Goal: Task Accomplishment & Management: Use online tool/utility

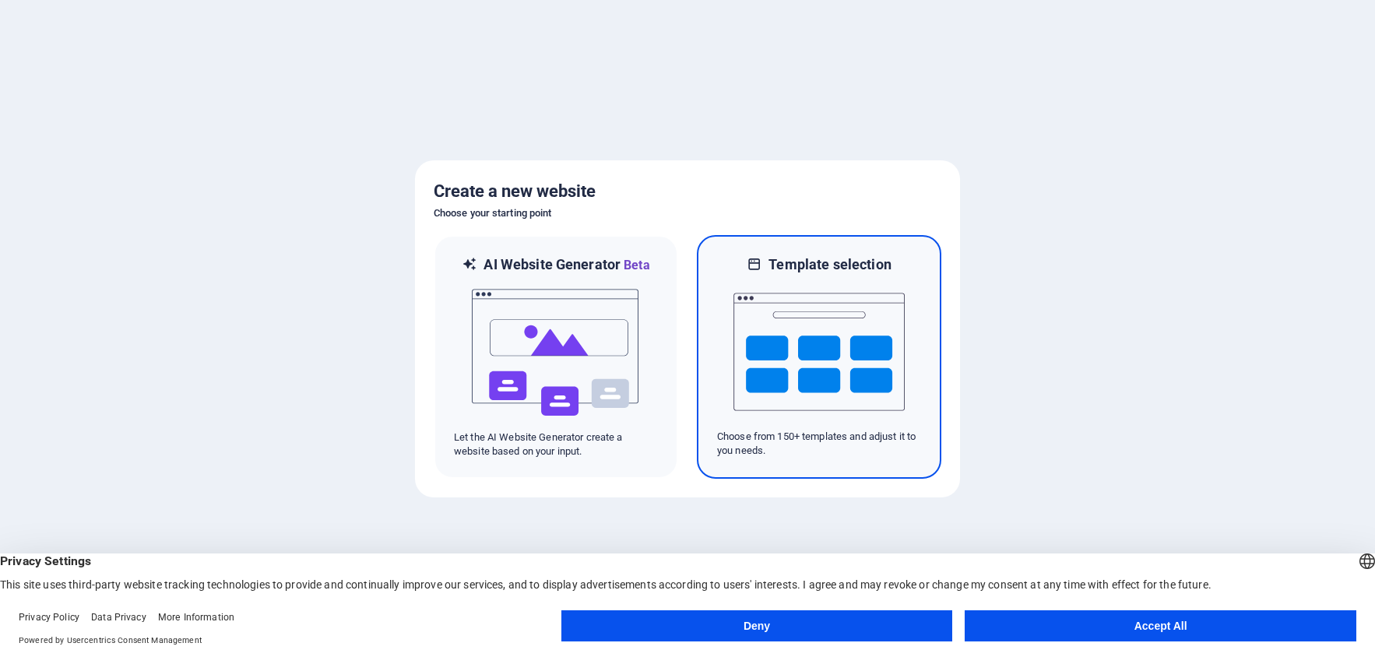
click at [797, 340] on img at bounding box center [819, 352] width 171 height 156
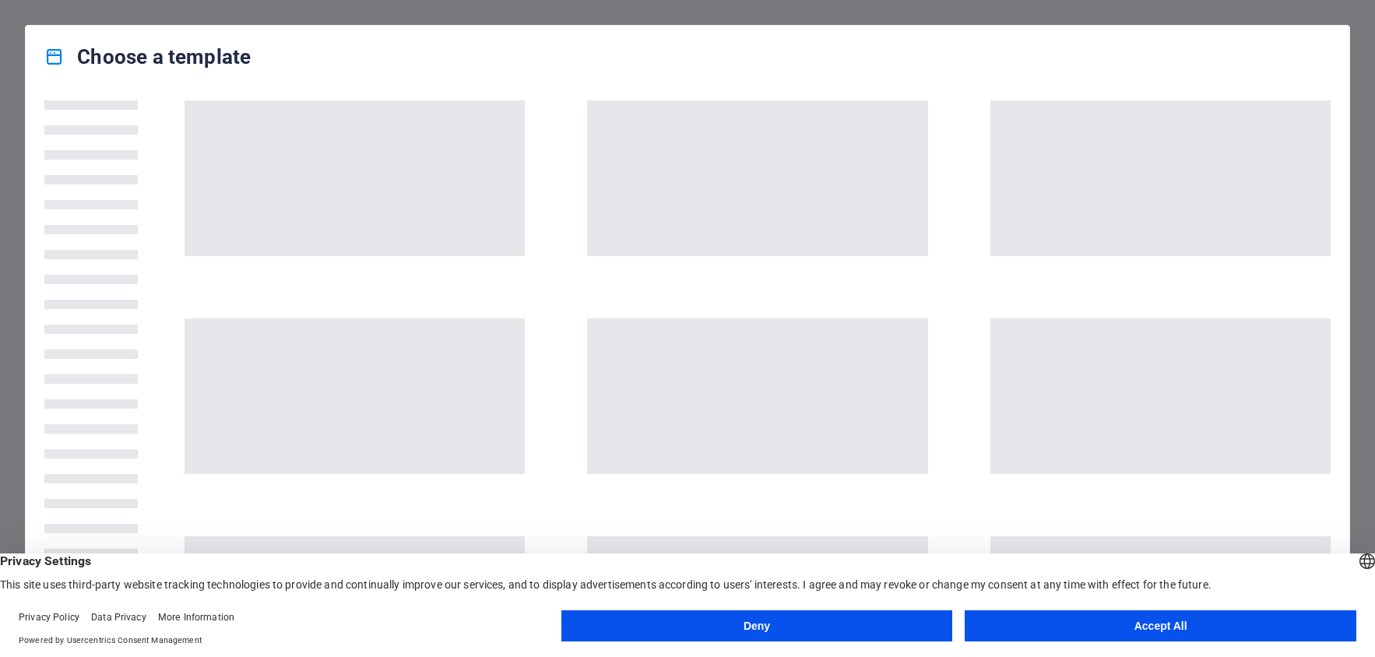
click at [1132, 624] on button "Accept All" at bounding box center [1161, 625] width 392 height 31
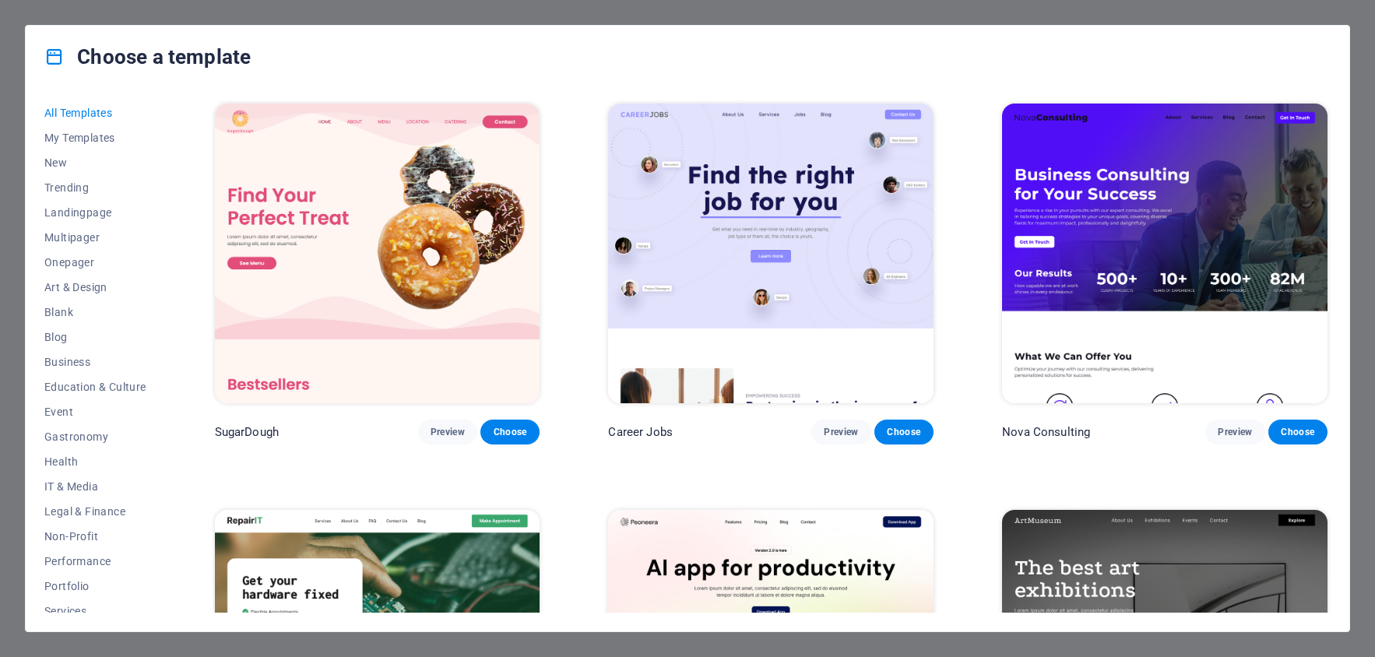
click at [97, 117] on span "All Templates" at bounding box center [95, 113] width 102 height 12
click at [78, 308] on span "Blank" at bounding box center [95, 312] width 102 height 12
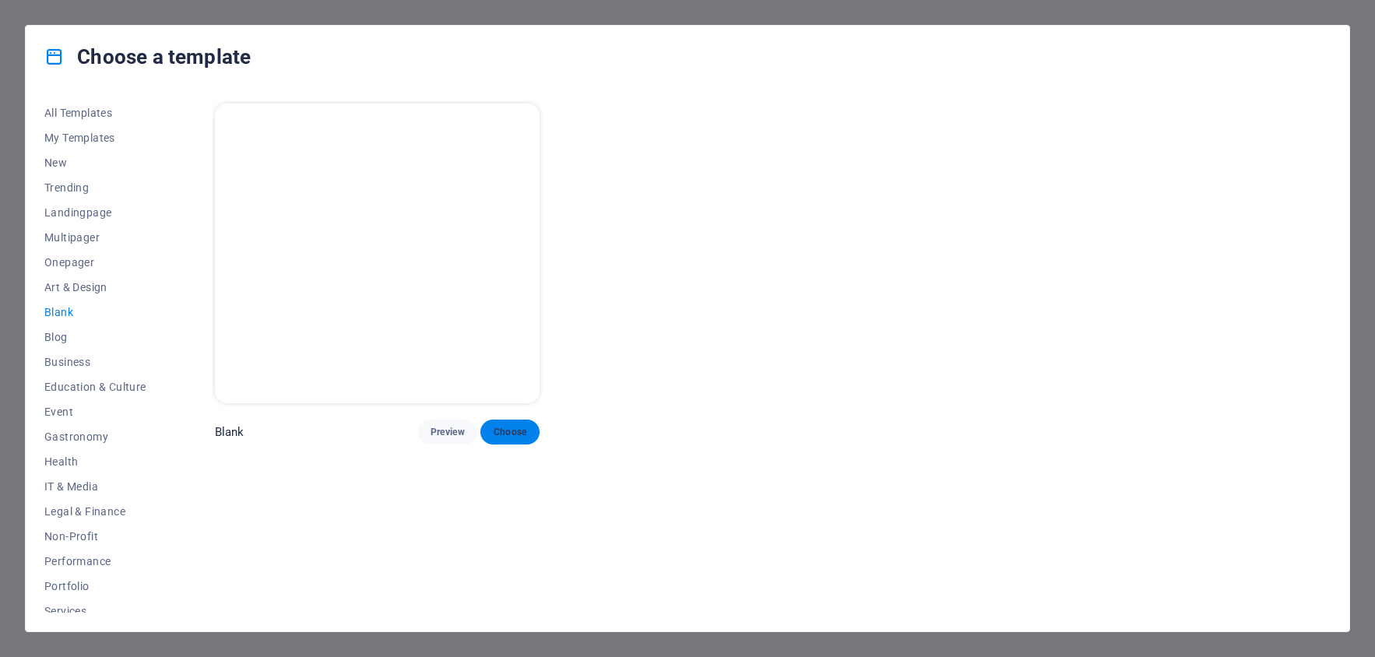
click at [505, 433] on span "Choose" at bounding box center [510, 432] width 34 height 12
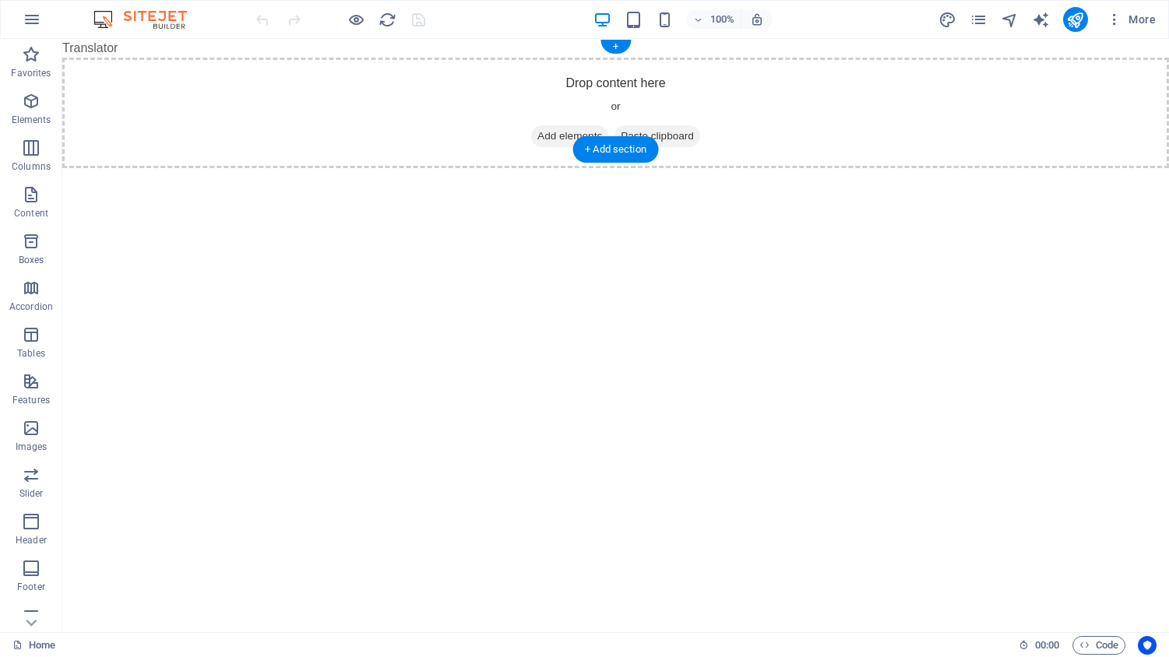
click at [575, 125] on span "Add elements" at bounding box center [569, 136] width 77 height 22
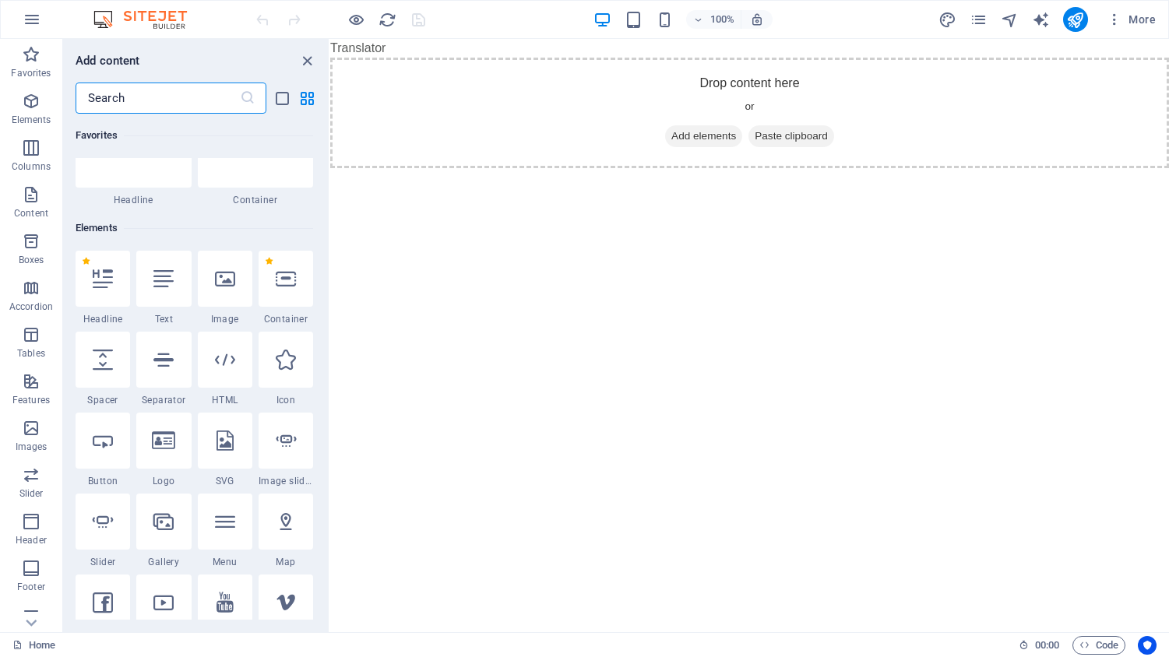
scroll to position [76, 0]
click at [229, 279] on icon at bounding box center [225, 276] width 20 height 20
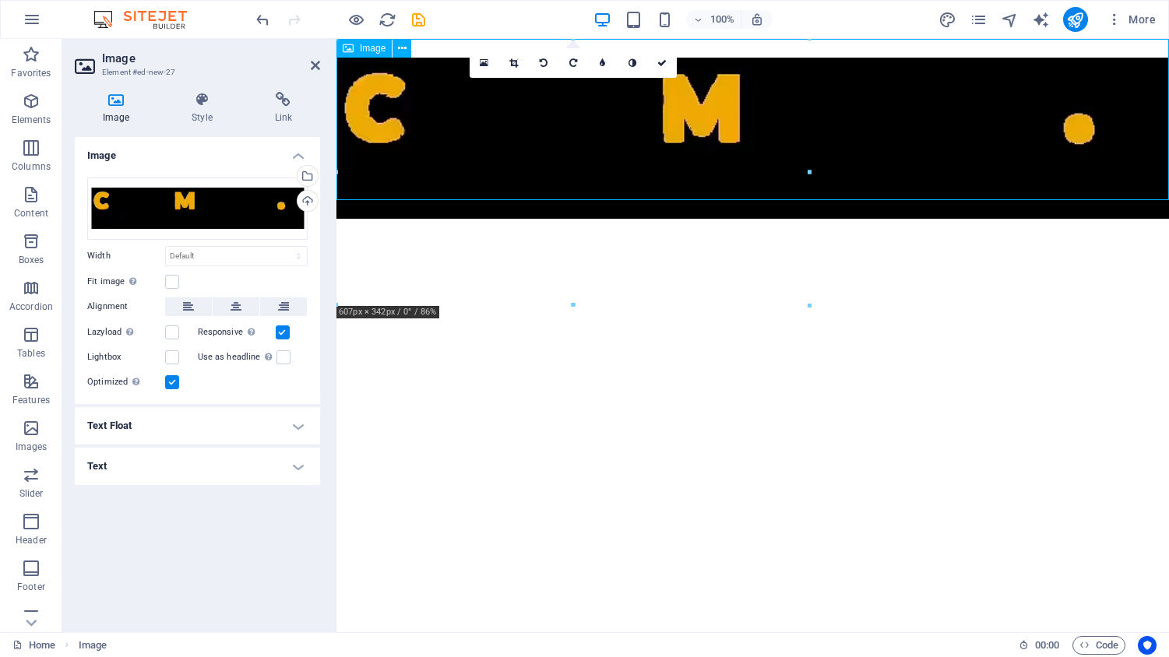
click at [943, 135] on figure at bounding box center [752, 138] width 832 height 161
click at [260, 26] on icon "undo" at bounding box center [263, 20] width 18 height 18
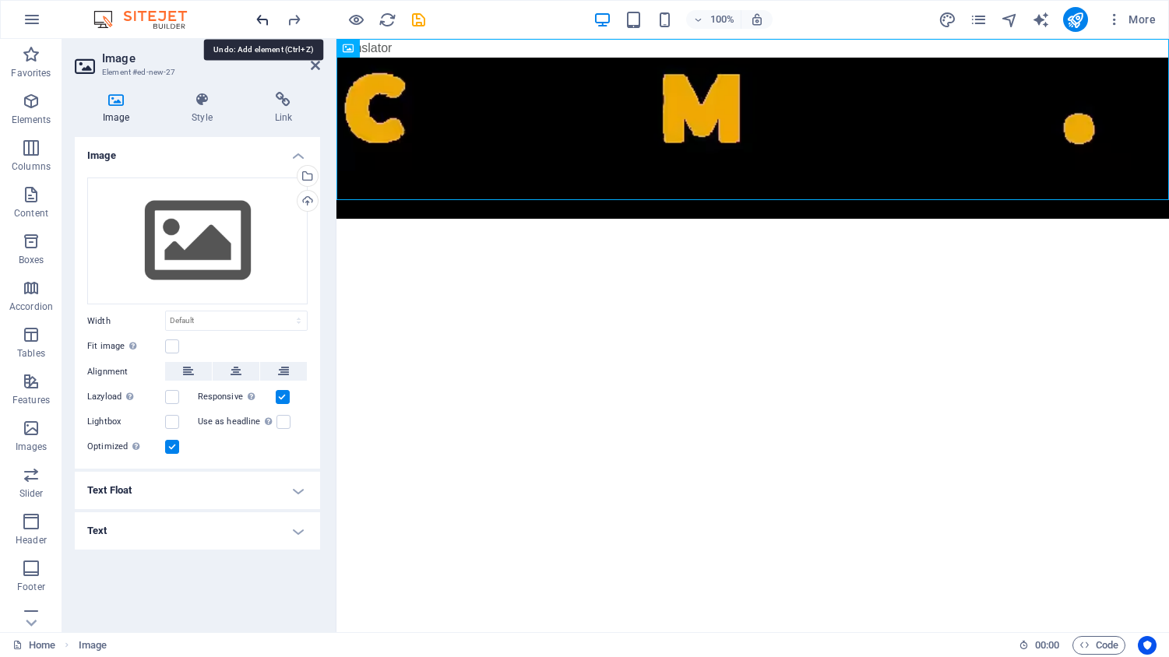
click at [260, 26] on icon "undo" at bounding box center [263, 20] width 18 height 18
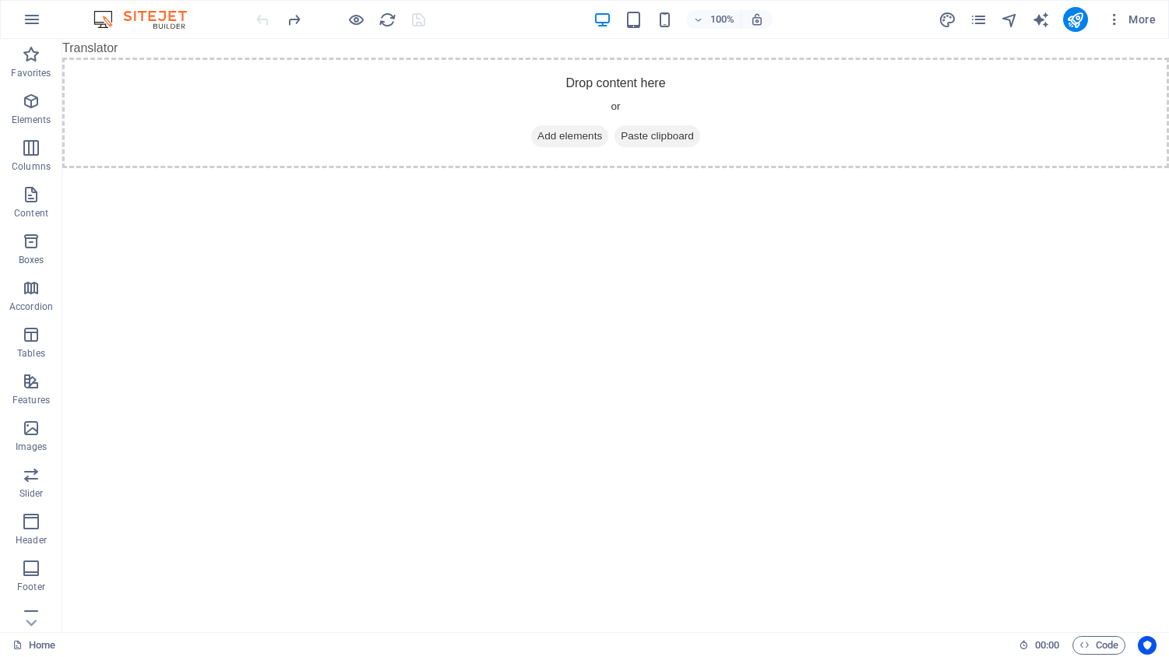
click at [744, 168] on html "Translator Skip to main content Drop content here or Add elements Paste clipboa…" at bounding box center [615, 103] width 1106 height 129
click at [33, 202] on icon "button" at bounding box center [31, 194] width 19 height 19
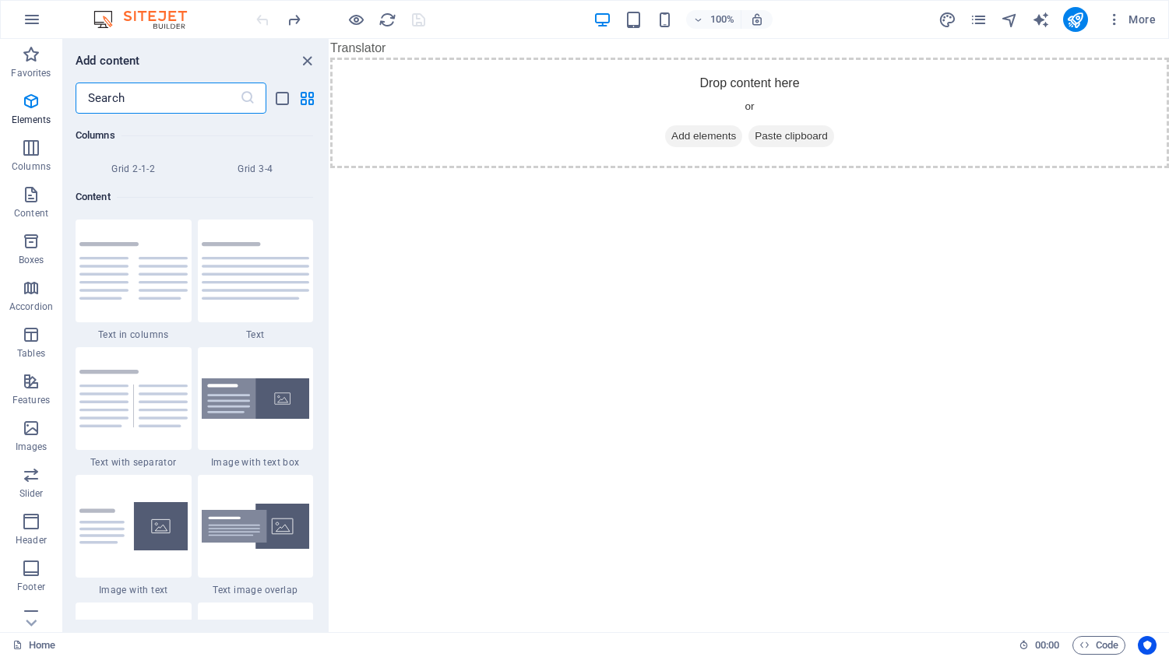
scroll to position [2725, 0]
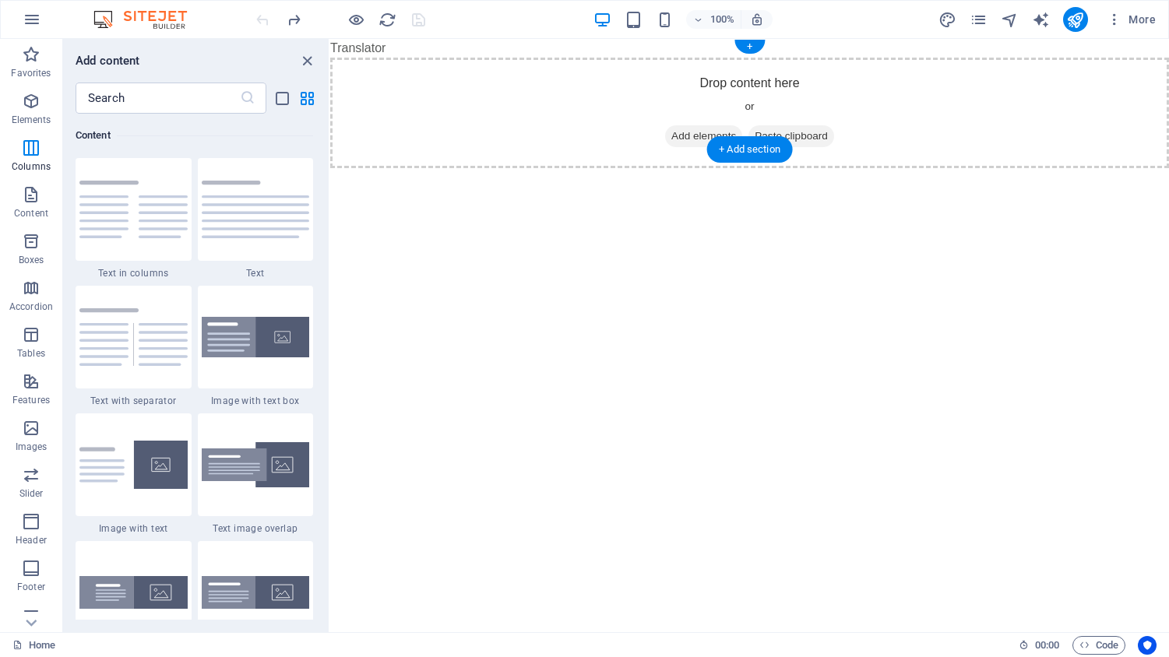
click at [631, 70] on div "Drop content here or Add elements Paste clipboard" at bounding box center [749, 113] width 839 height 111
click at [687, 125] on span "Add elements" at bounding box center [703, 136] width 77 height 22
click at [744, 168] on html "Translator Skip to main content Drop content here or Add elements Paste clipboa…" at bounding box center [749, 103] width 839 height 129
click at [304, 61] on icon "close panel" at bounding box center [307, 61] width 18 height 18
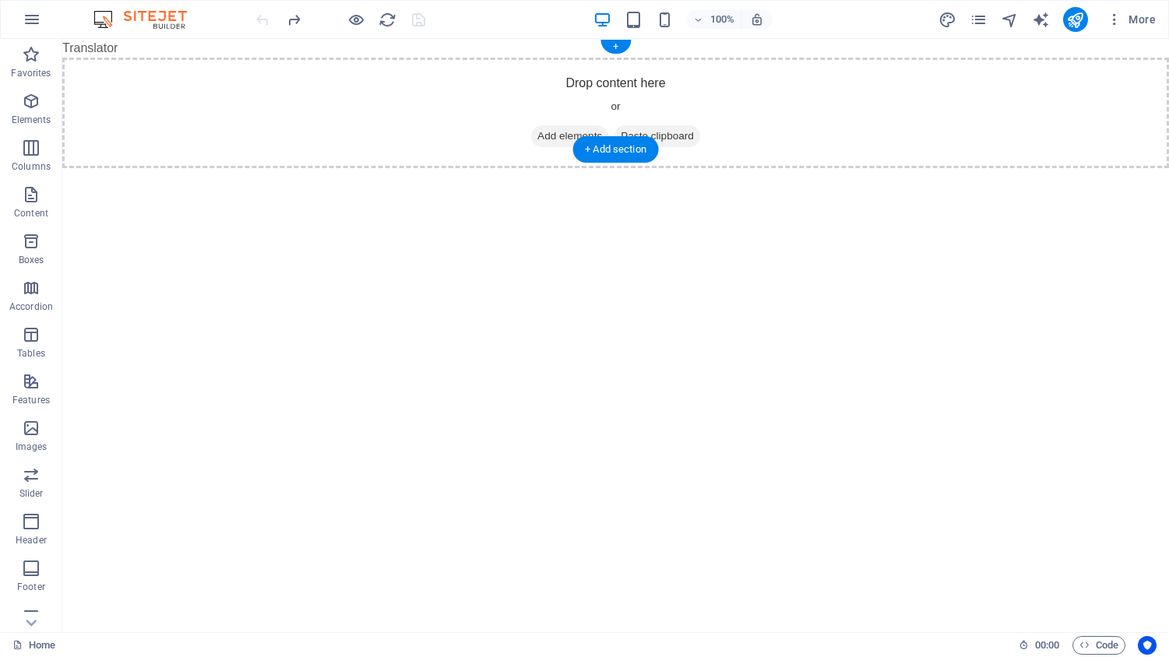
click at [551, 125] on span "Add elements" at bounding box center [569, 136] width 77 height 22
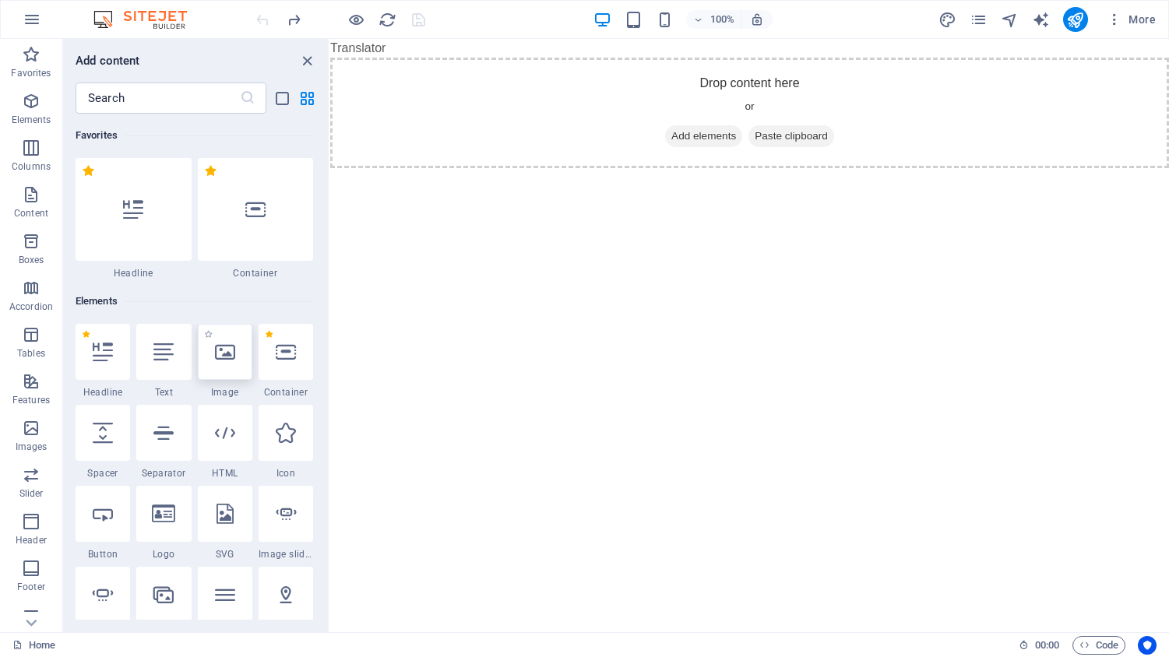
click at [226, 355] on icon at bounding box center [225, 352] width 20 height 20
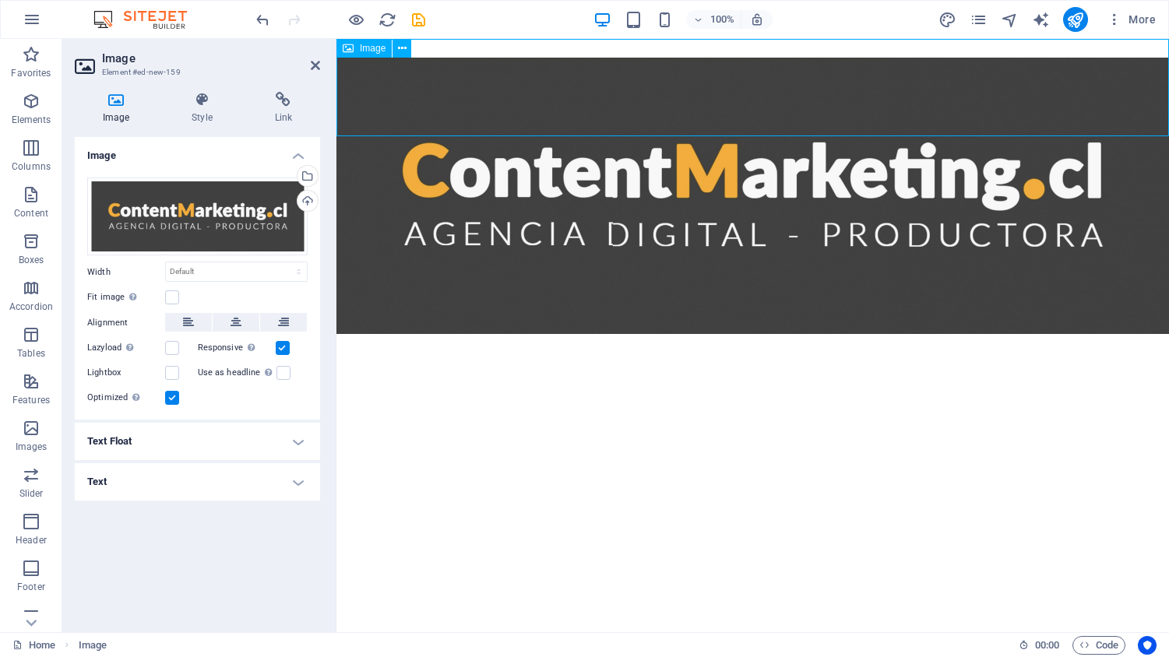
click at [808, 80] on figure at bounding box center [752, 196] width 832 height 276
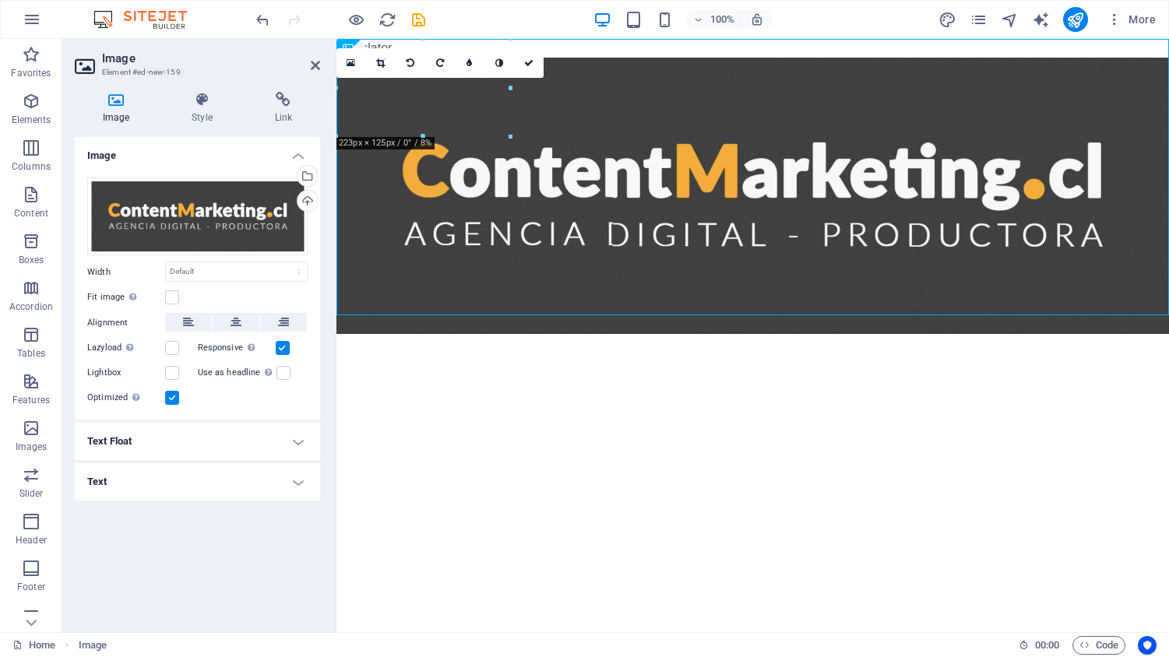
click at [629, 334] on html "Translator Skip to main content" at bounding box center [752, 186] width 832 height 295
click at [514, 294] on figure at bounding box center [752, 196] width 832 height 276
click at [518, 334] on html "Translator Skip to main content" at bounding box center [752, 186] width 832 height 295
